Goal: Navigation & Orientation: Find specific page/section

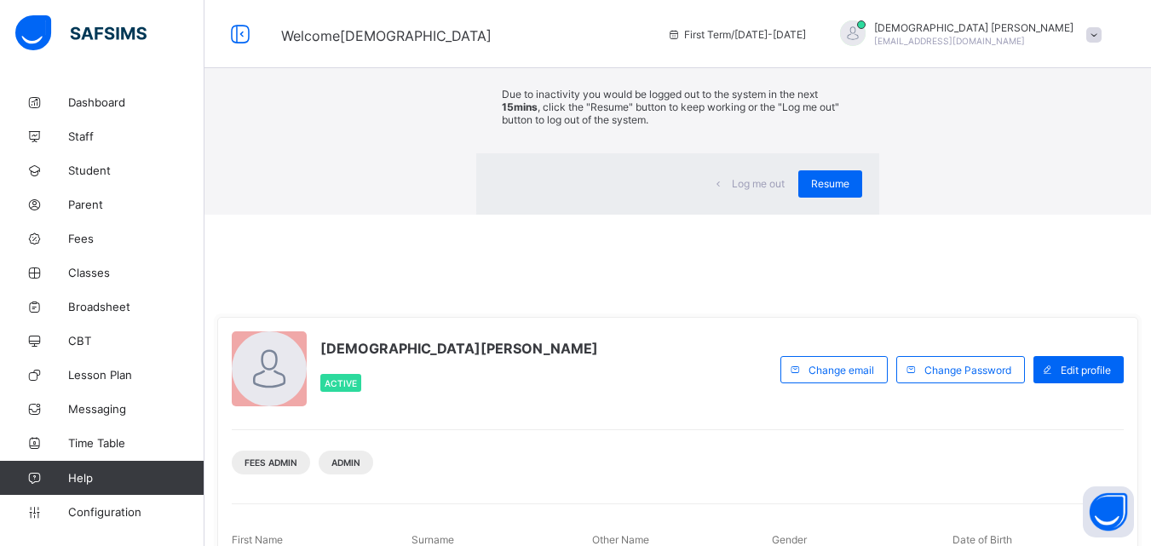
click at [846, 46] on div "×" at bounding box center [854, 31] width 16 height 29
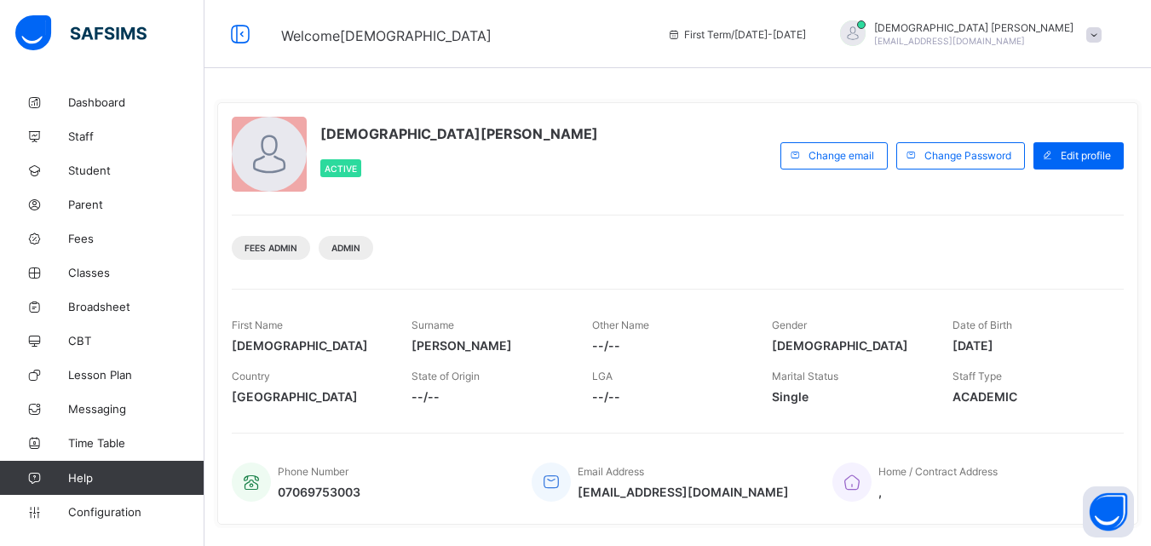
drag, startPoint x: 726, startPoint y: 386, endPoint x: 558, endPoint y: 138, distance: 299.4
click at [558, 138] on div "[DEMOGRAPHIC_DATA][PERSON_NAME] Active" at bounding box center [502, 156] width 540 height 78
click at [286, 245] on span "Fees Admin" at bounding box center [271, 248] width 53 height 10
click at [283, 245] on span "Fees Admin" at bounding box center [271, 248] width 53 height 10
click at [358, 251] on span "Admin" at bounding box center [345, 248] width 29 height 10
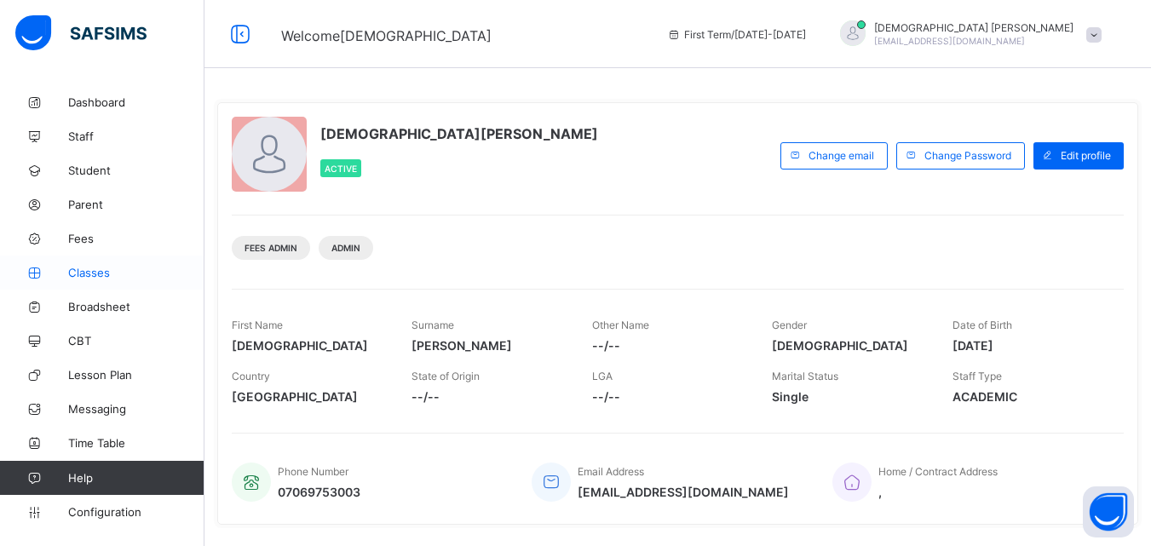
click at [102, 273] on span "Classes" at bounding box center [136, 273] width 136 height 14
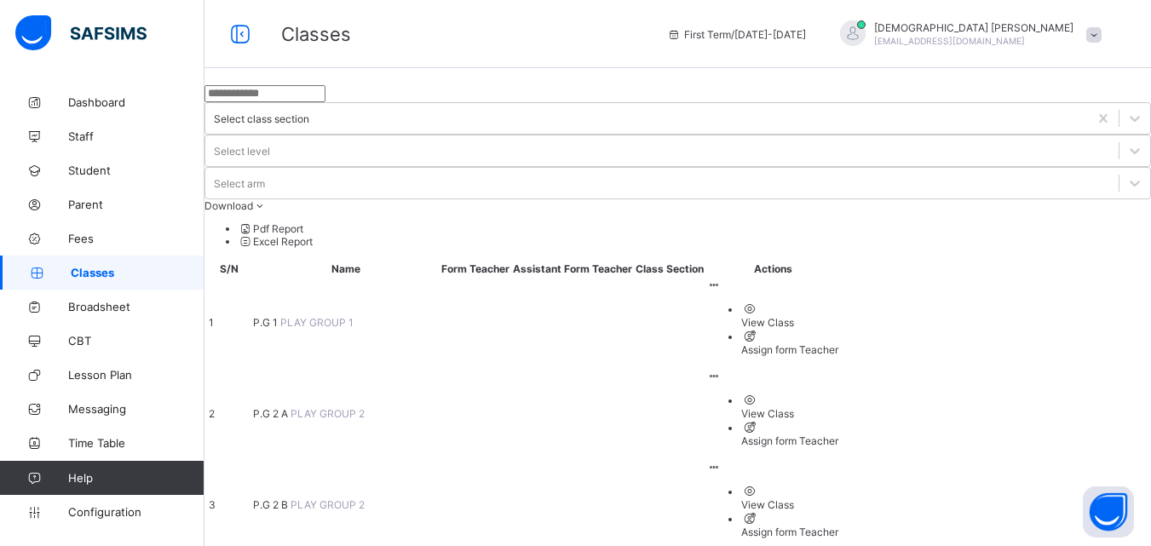
click at [346, 316] on span "PLAY GROUP 1" at bounding box center [316, 322] width 73 height 13
click at [838, 302] on ul "View Class Assign form Teacher" at bounding box center [772, 329] width 131 height 55
click at [838, 316] on div "View Class" at bounding box center [789, 322] width 97 height 13
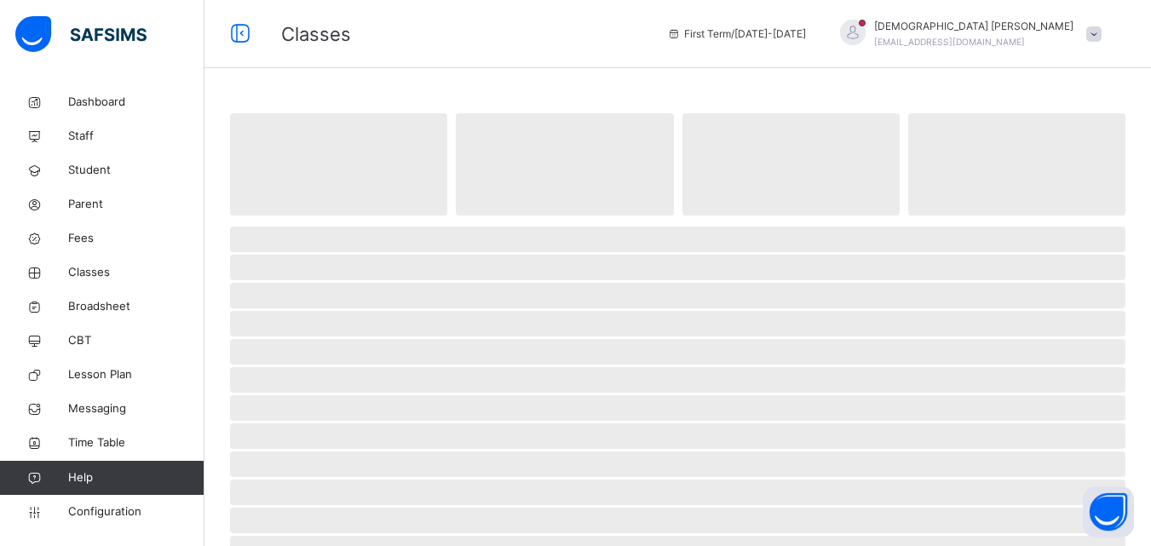
click at [471, 351] on span "‌" at bounding box center [678, 352] width 896 height 26
click at [396, 36] on span "Classes" at bounding box center [461, 34] width 360 height 28
click at [72, 237] on span "Fees" at bounding box center [136, 238] width 136 height 17
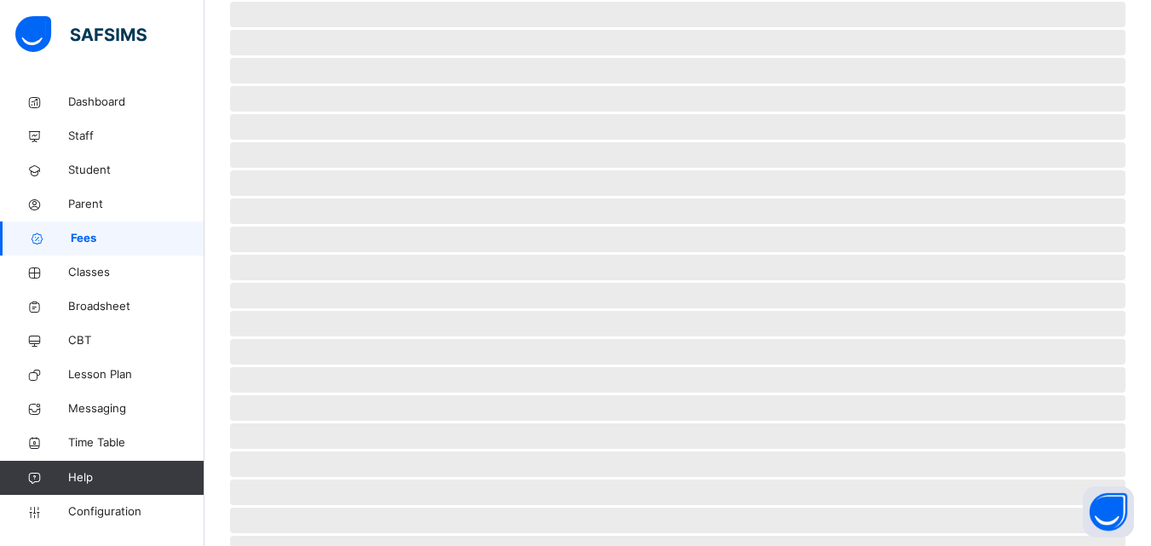
scroll to position [301, 0]
